Goal: Task Accomplishment & Management: Complete application form

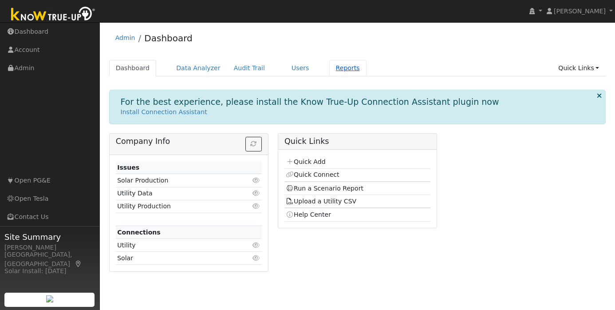
click at [339, 69] on link "Reports" at bounding box center [347, 68] width 37 height 16
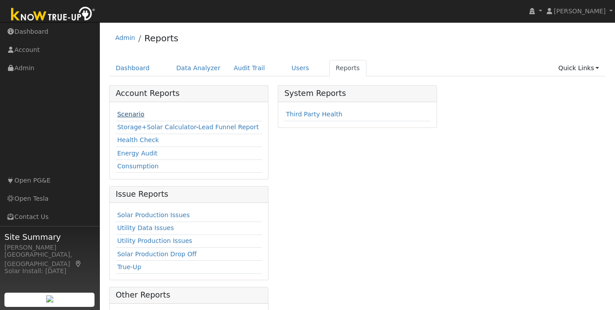
click at [139, 114] on link "Scenario" at bounding box center [130, 114] width 27 height 7
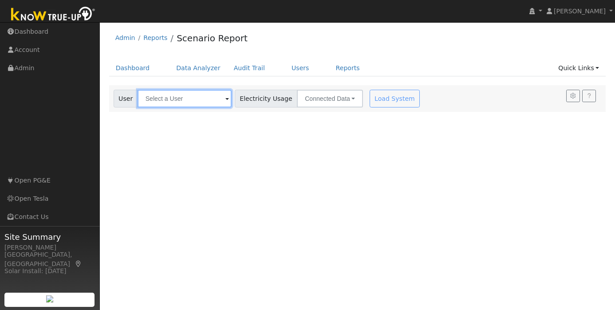
click at [189, 100] on input "text" at bounding box center [185, 99] width 94 height 18
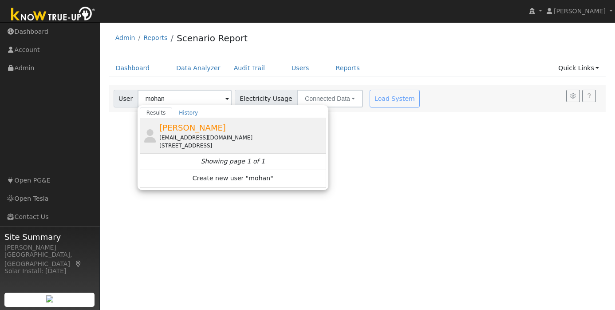
click at [193, 127] on span "Mohan Iyer" at bounding box center [192, 127] width 67 height 9
type input "Mohan Iyer"
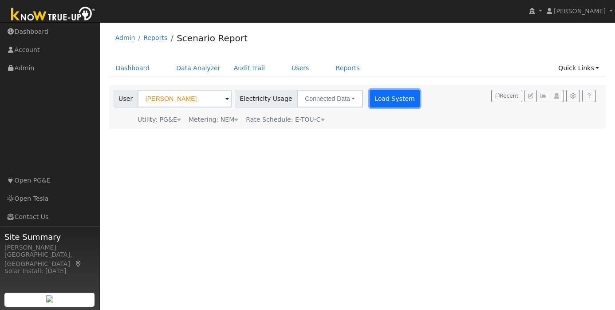
click at [378, 101] on button "Load System" at bounding box center [395, 99] width 51 height 18
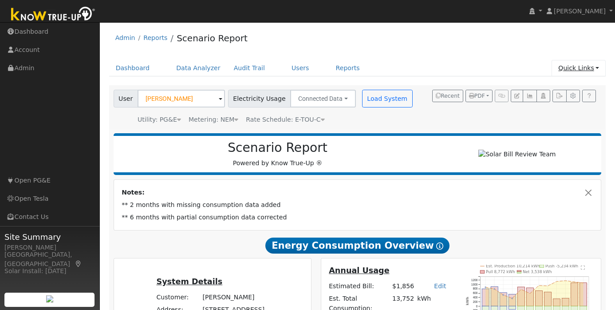
click at [592, 69] on link "Quick Links" at bounding box center [579, 68] width 54 height 16
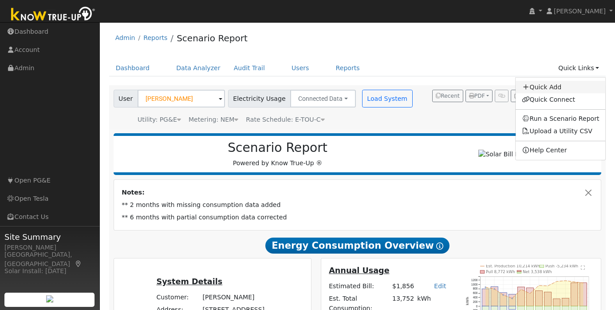
click at [563, 90] on link "Quick Add" at bounding box center [561, 87] width 90 height 12
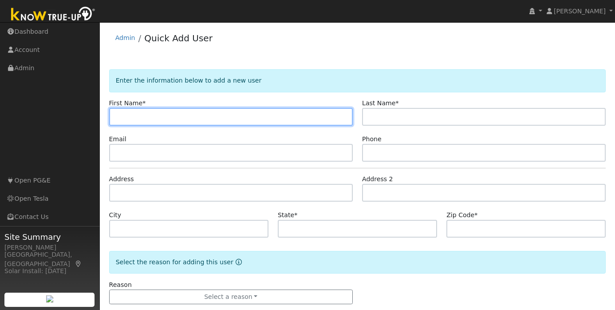
click at [213, 115] on input "text" at bounding box center [231, 117] width 244 height 18
paste input "[PERSON_NAME]"
type input "[PERSON_NAME]"
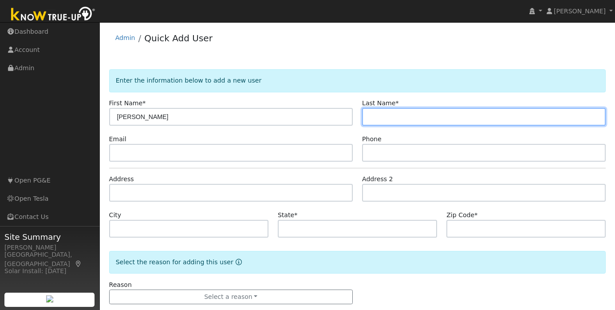
click at [398, 112] on input "text" at bounding box center [484, 117] width 244 height 18
paste input "Salopantula"
type input "Salopantula"
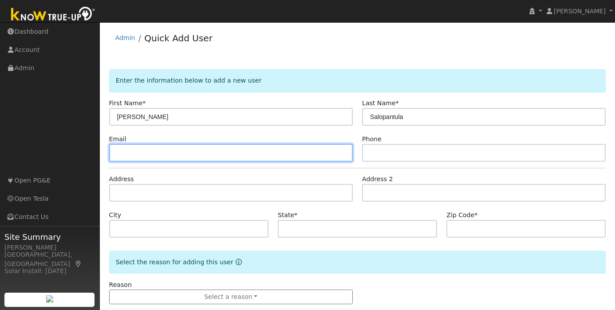
click at [178, 153] on input "text" at bounding box center [231, 153] width 244 height 18
paste input "giribhusan.svg@gmail.com"
type input "giribhusan.svg@gmail.com"
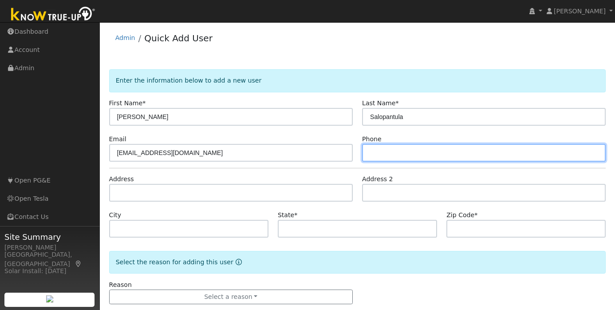
click at [377, 156] on input "text" at bounding box center [484, 153] width 244 height 18
paste input "(415) 254-1272"
type input "(415) 254-1272"
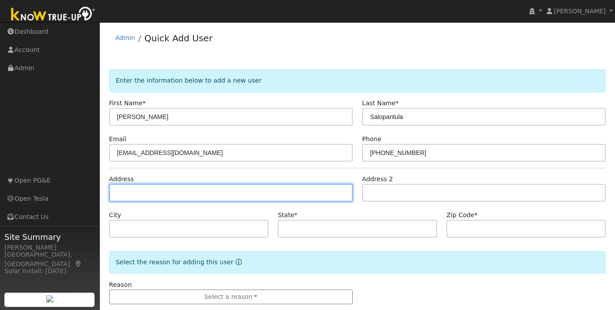
click at [181, 195] on input "text" at bounding box center [231, 193] width 244 height 18
paste input "40240 Landon Ave. Fremont, CA 94538"
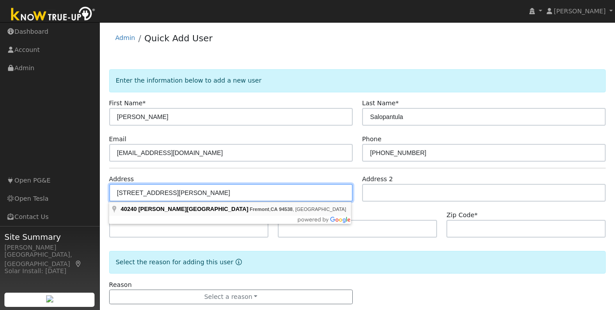
type input "40240 Landon Avenue"
type input "Fremont"
type input "CA"
type input "94538"
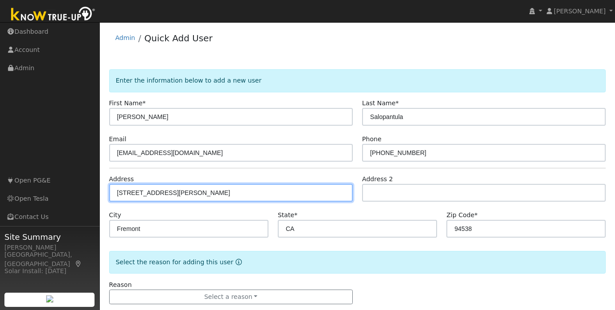
scroll to position [16, 0]
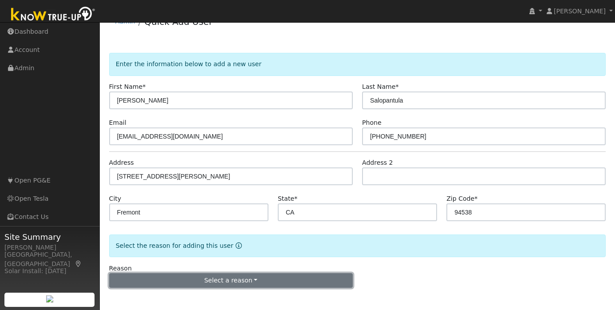
click at [221, 282] on button "Select a reason" at bounding box center [231, 280] width 244 height 15
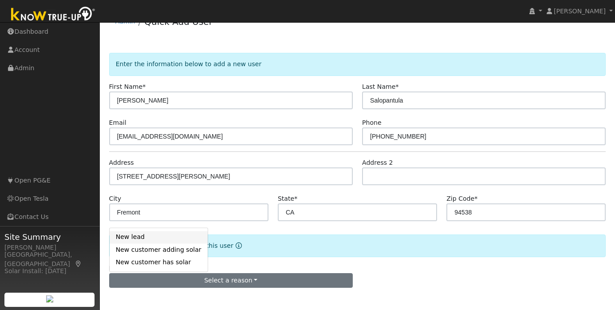
click at [157, 240] on link "New lead" at bounding box center [159, 237] width 98 height 12
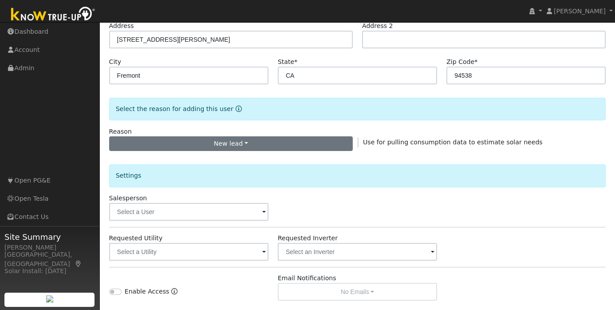
scroll to position [264, 0]
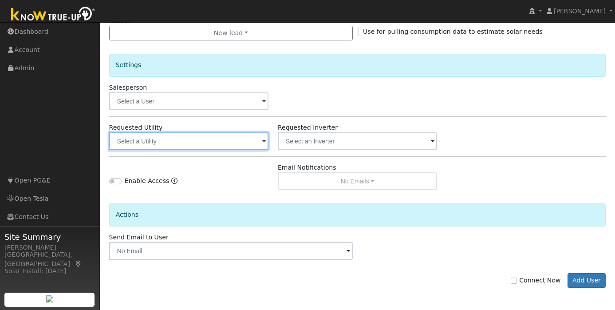
click at [183, 140] on input "text" at bounding box center [188, 141] width 159 height 18
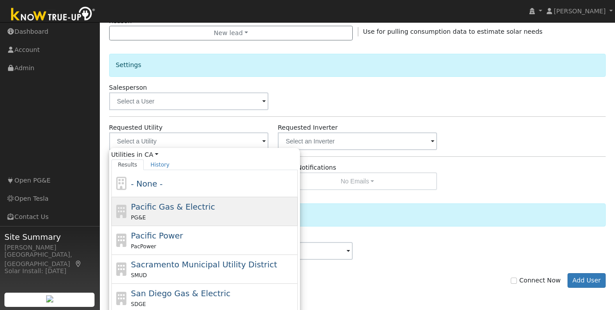
click at [172, 207] on span "Pacific Gas & Electric" at bounding box center [173, 206] width 84 height 9
type input "Pacific Gas & Electric"
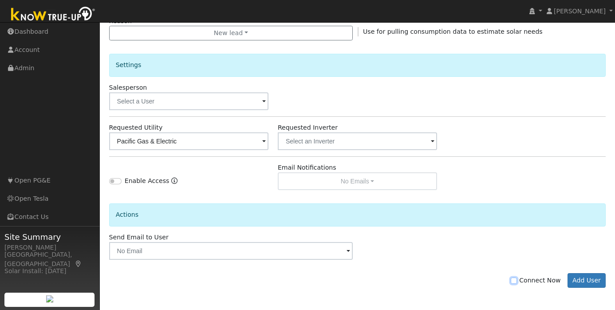
click at [517, 280] on input "Connect Now" at bounding box center [514, 280] width 6 height 6
checkbox input "true"
click at [592, 280] on button "Add User" at bounding box center [587, 280] width 39 height 15
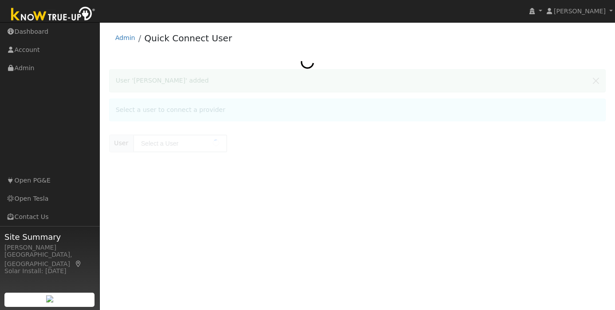
type input "[PERSON_NAME] Salopantula"
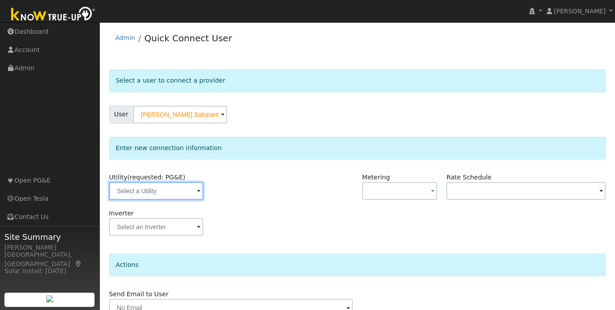
click at [189, 189] on input "text" at bounding box center [156, 191] width 94 height 18
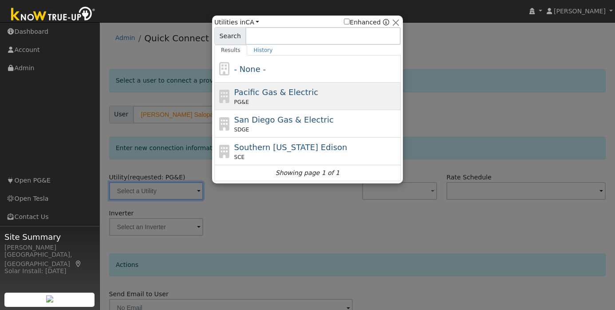
click at [285, 93] on span "Pacific Gas & Electric" at bounding box center [276, 91] width 84 height 9
type input "PG&E"
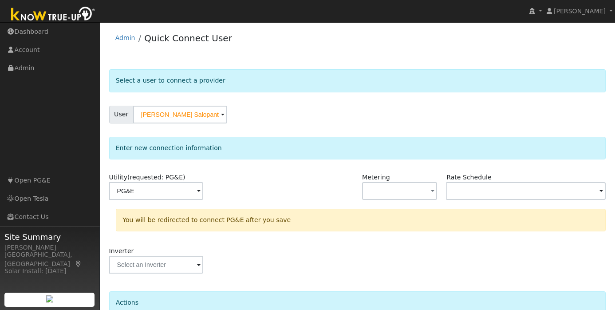
scroll to position [82, 0]
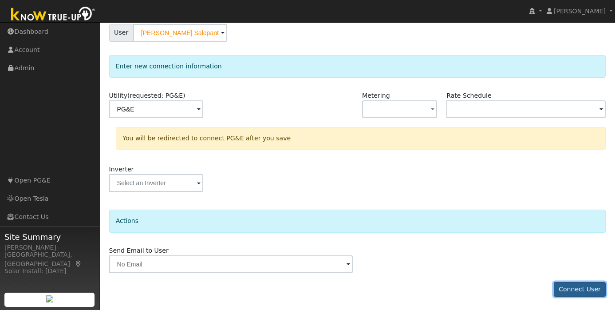
click at [575, 282] on button "Connect User" at bounding box center [580, 289] width 52 height 15
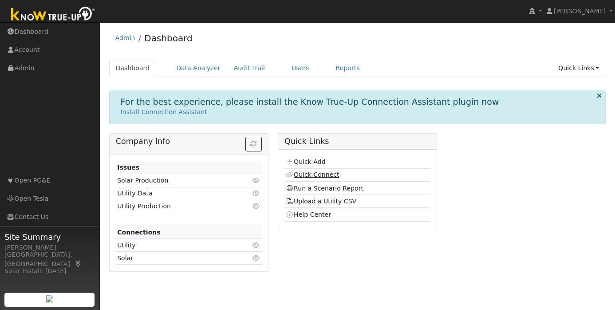
click at [311, 175] on link "Quick Connect" at bounding box center [312, 174] width 53 height 7
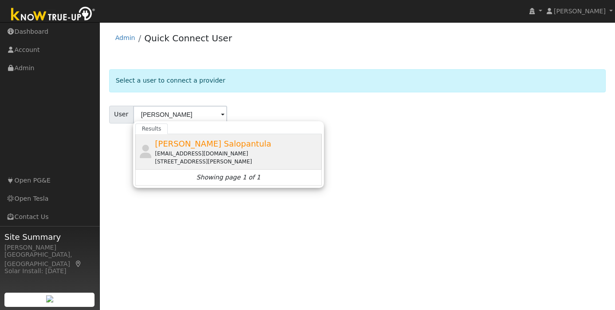
click at [200, 145] on span "[PERSON_NAME] Salopantula" at bounding box center [213, 143] width 116 height 9
type input "[PERSON_NAME] Salopantula"
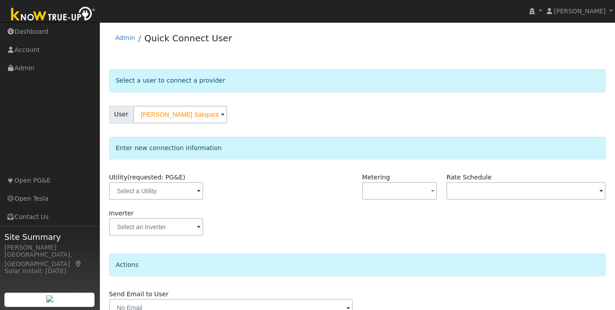
click at [197, 191] on span at bounding box center [199, 191] width 4 height 10
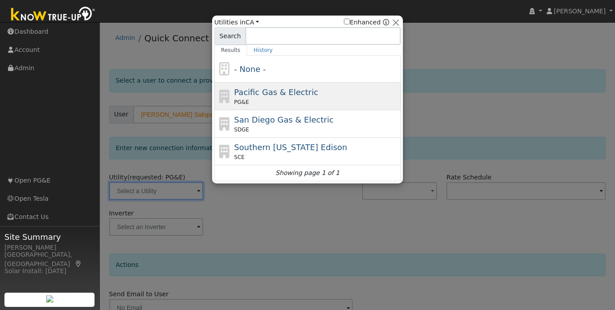
click at [289, 100] on div "PG&E" at bounding box center [316, 102] width 165 height 8
type input "PG&E"
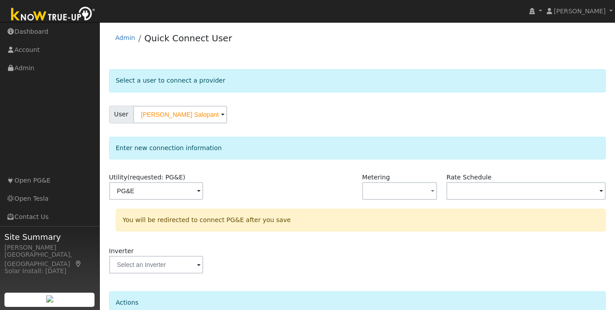
scroll to position [82, 0]
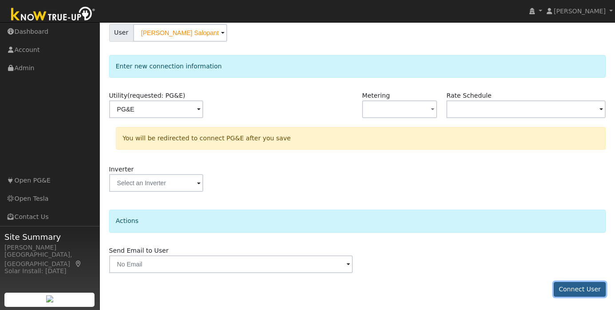
click at [582, 295] on button "Connect User" at bounding box center [580, 289] width 52 height 15
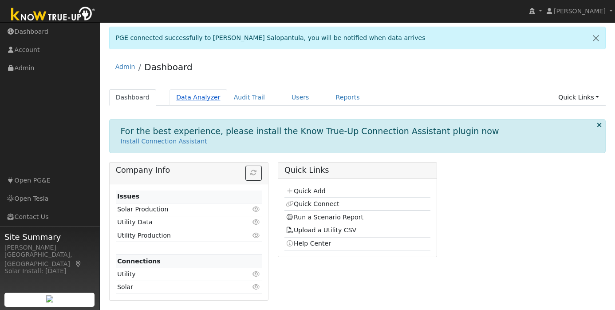
click at [197, 95] on link "Data Analyzer" at bounding box center [199, 97] width 58 height 16
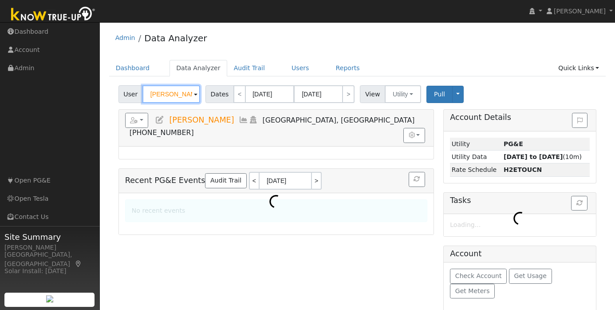
click at [167, 96] on input "Mohan Iyer" at bounding box center [171, 94] width 58 height 18
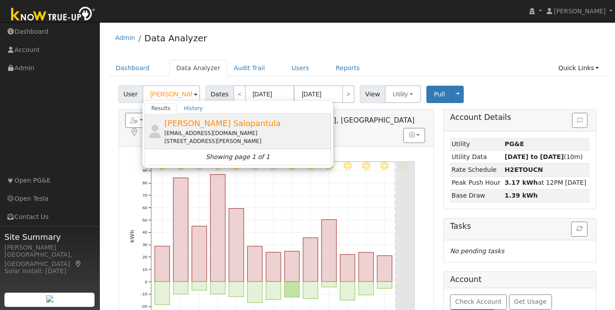
click at [190, 123] on span "Giri Salopantula" at bounding box center [222, 122] width 116 height 9
type input "Giri Salopantula"
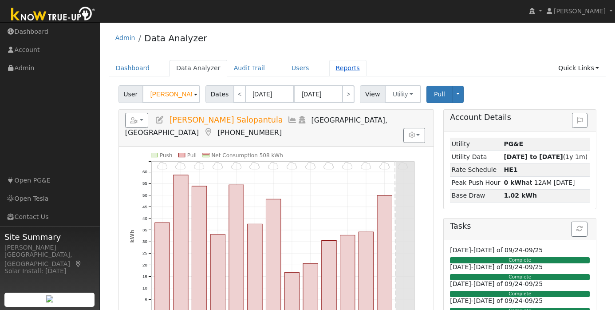
click at [339, 65] on link "Reports" at bounding box center [347, 68] width 37 height 16
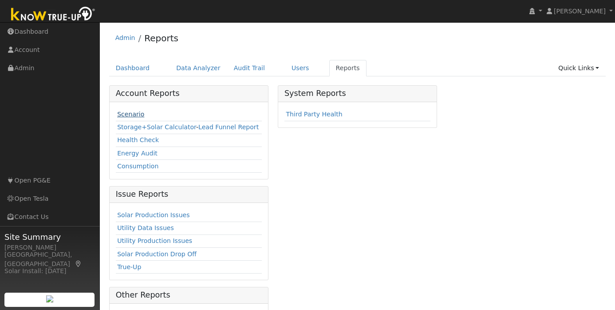
click at [134, 114] on link "Scenario" at bounding box center [130, 114] width 27 height 7
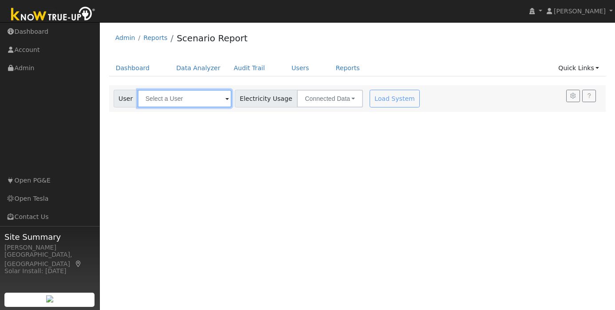
click at [180, 98] on input "text" at bounding box center [185, 99] width 94 height 18
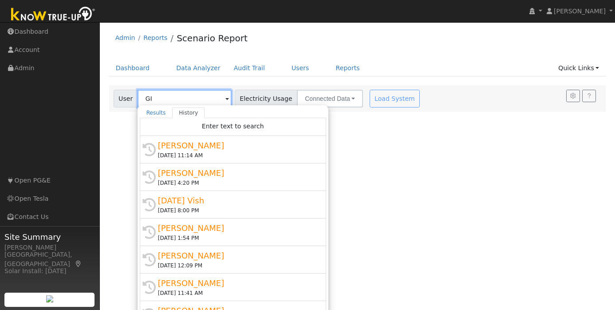
type input "G"
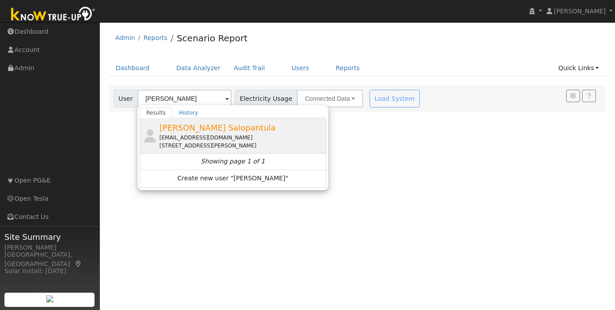
click at [232, 137] on div "[EMAIL_ADDRESS][DOMAIN_NAME]" at bounding box center [241, 138] width 165 height 8
type input "[PERSON_NAME] Salopantula"
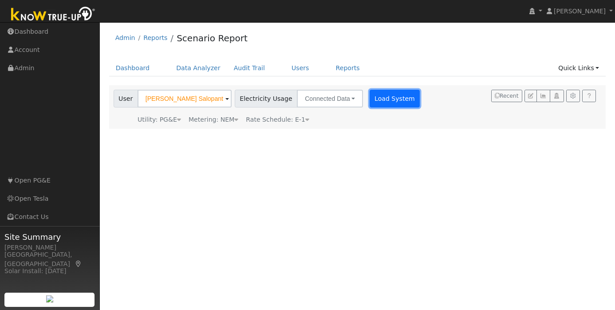
click at [381, 99] on button "Load System" at bounding box center [395, 99] width 51 height 18
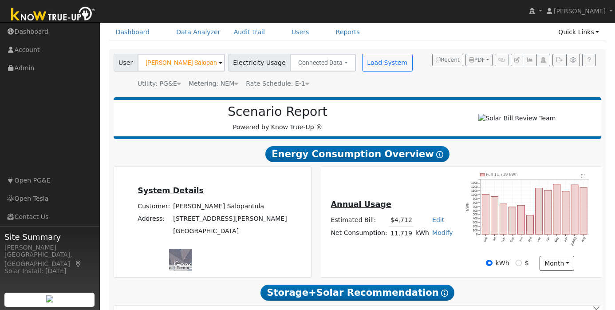
scroll to position [47, 0]
